Goal: Find specific page/section: Find specific page/section

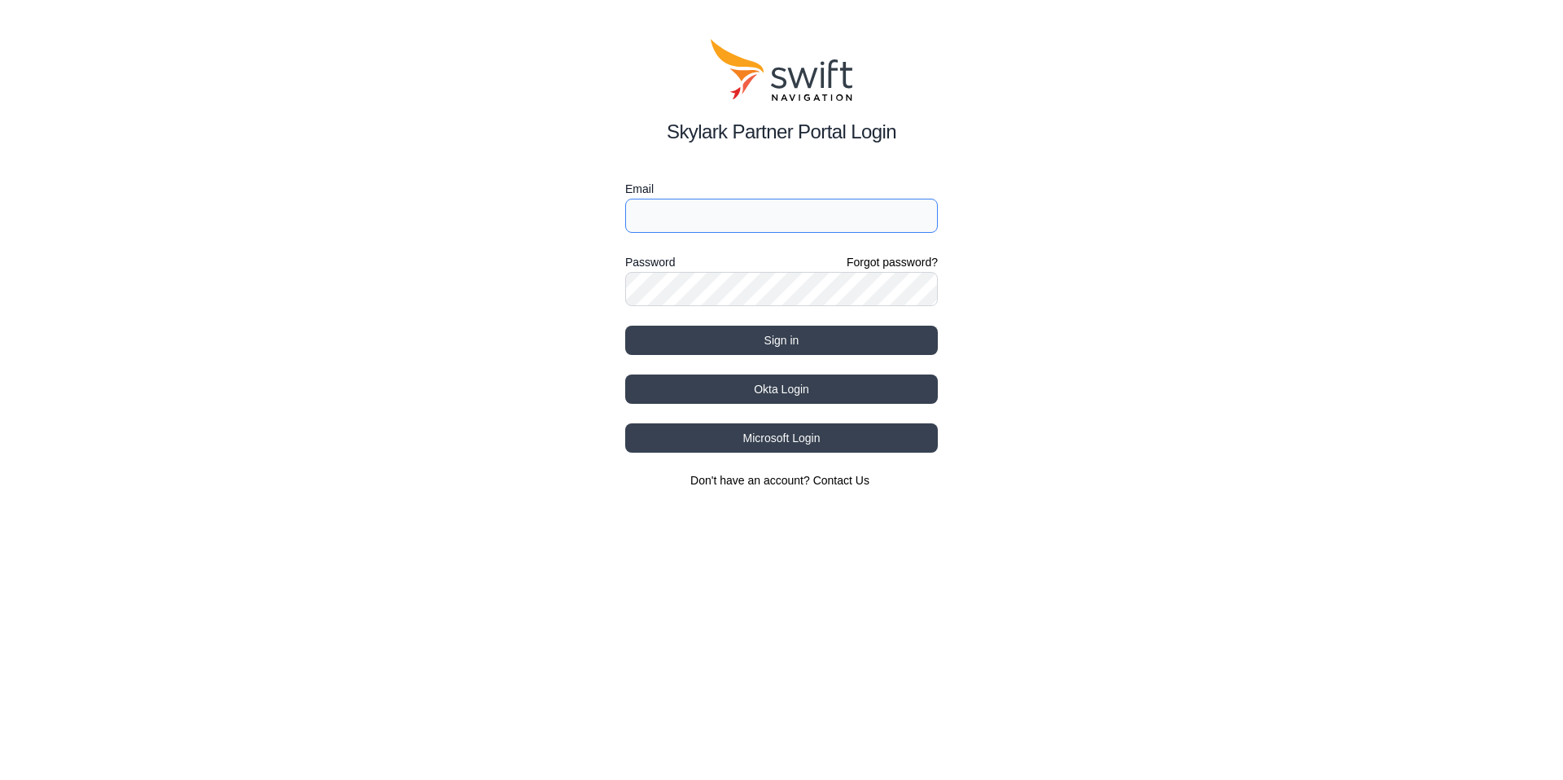
click at [742, 229] on input "Email" at bounding box center [781, 216] width 313 height 34
type input "[PERSON_NAME][EMAIL_ADDRESS][PERSON_NAME][DOMAIN_NAME]"
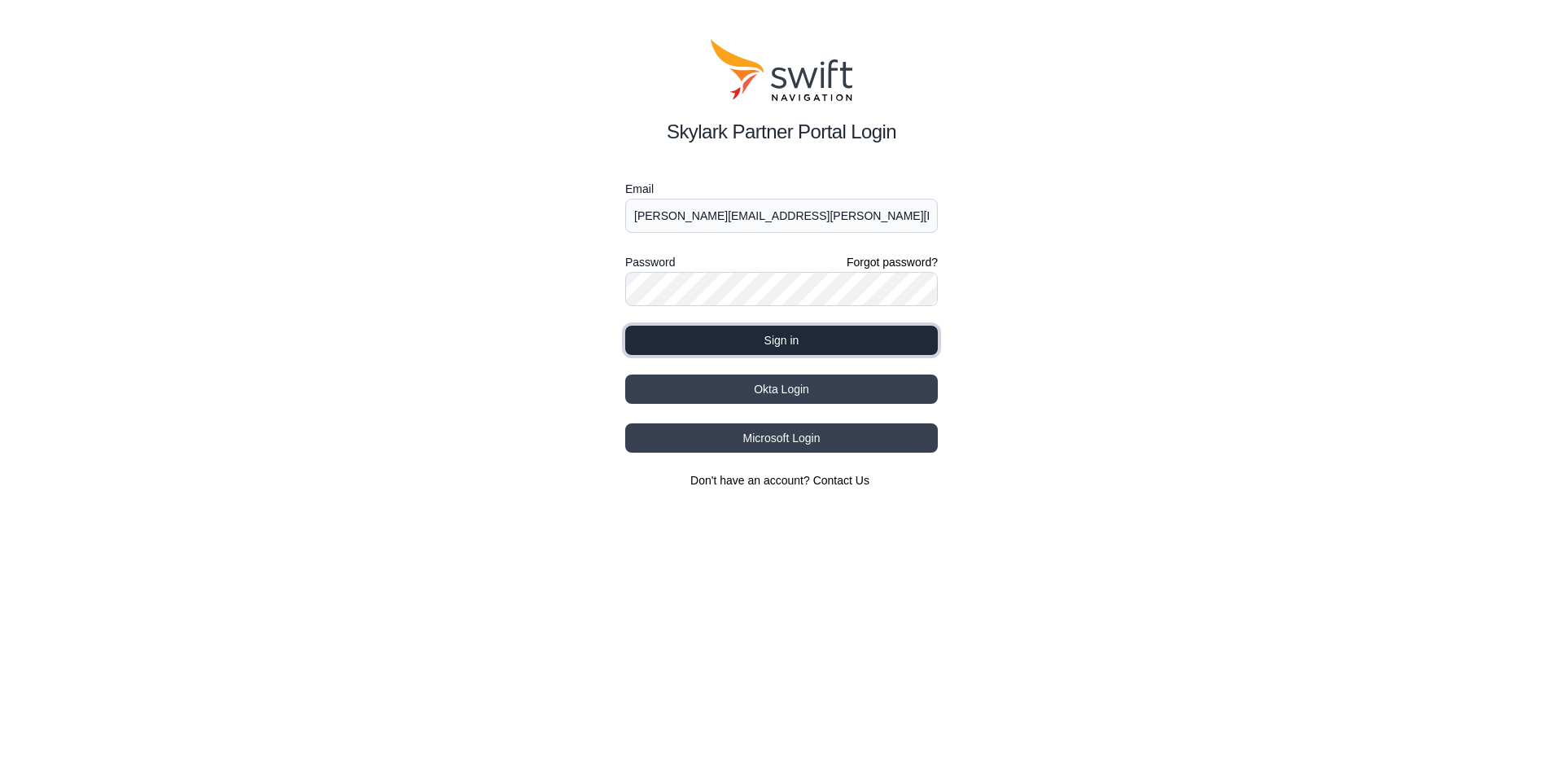
click at [781, 340] on button "Sign in" at bounding box center [781, 340] width 313 height 29
select select
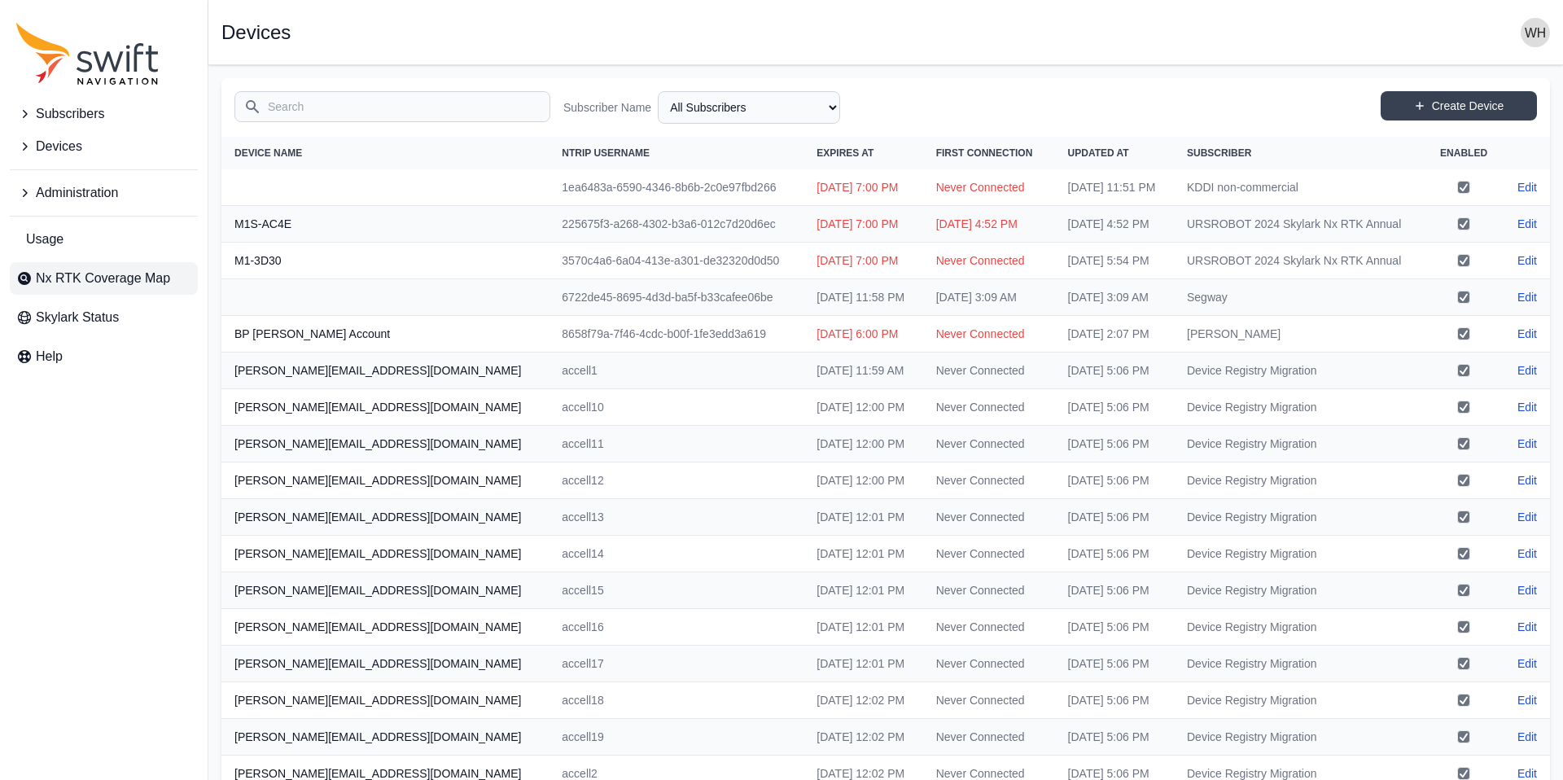
click at [92, 278] on span "Nx RTK Coverage Map" at bounding box center [103, 279] width 134 height 20
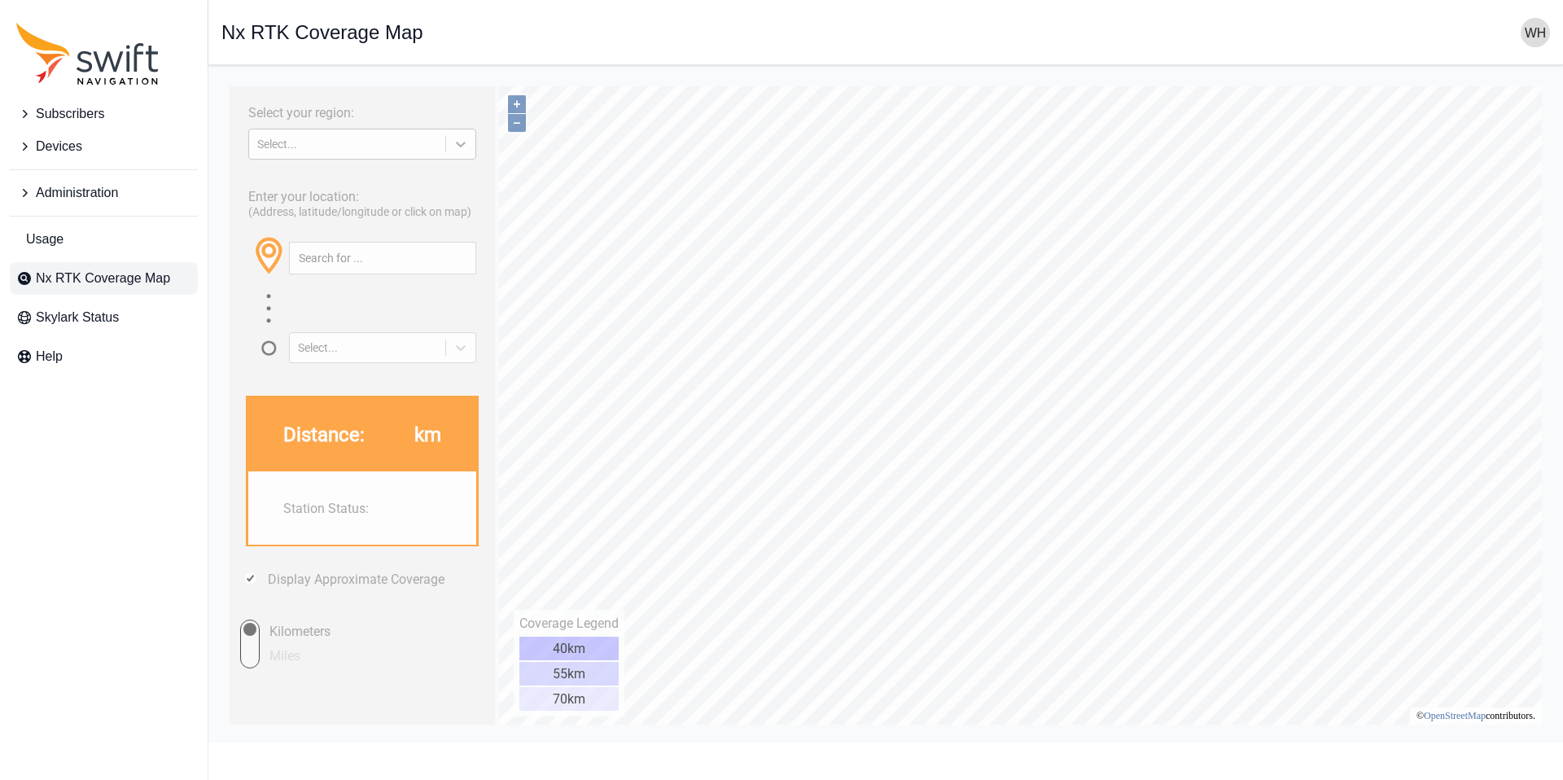
click at [459, 143] on icon at bounding box center [461, 144] width 16 height 16
click at [331, 202] on div "[GEOGRAPHIC_DATA]" at bounding box center [362, 208] width 228 height 26
click at [419, 261] on input "text" at bounding box center [383, 258] width 186 height 31
click at [466, 345] on icon at bounding box center [461, 348] width 16 height 16
